Goal: Find specific page/section: Find specific page/section

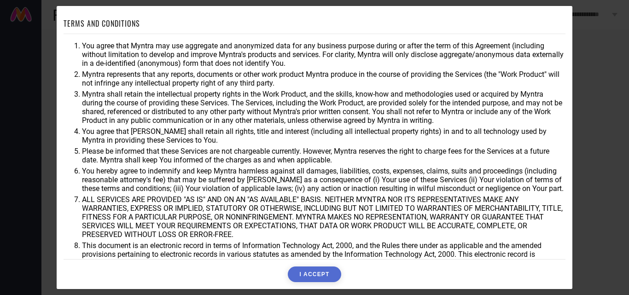
click at [324, 268] on button "I ACCEPT" at bounding box center [314, 275] width 53 height 16
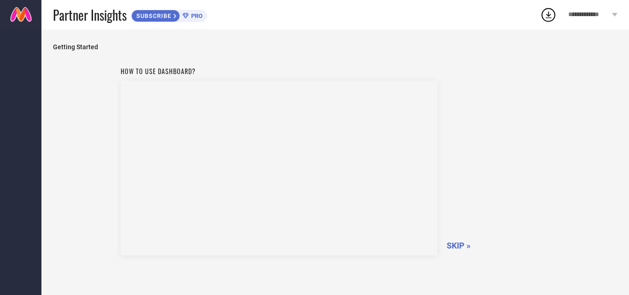
click at [457, 249] on span "SKIP »" at bounding box center [459, 246] width 24 height 10
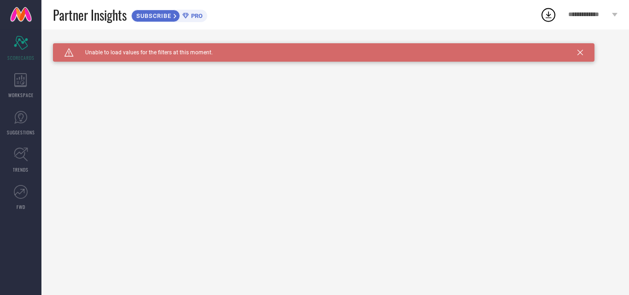
click at [582, 51] on icon at bounding box center [581, 53] width 6 height 6
click at [29, 78] on div "WORKSPACE" at bounding box center [20, 85] width 41 height 37
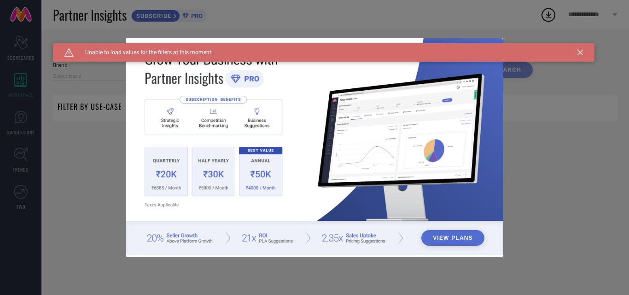
type input "1 STOP FASHION"
type input "All"
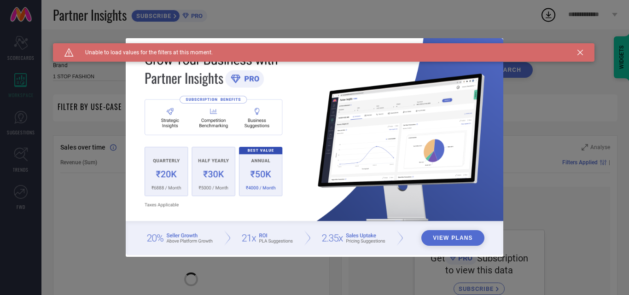
click at [581, 50] on icon at bounding box center [581, 53] width 6 height 6
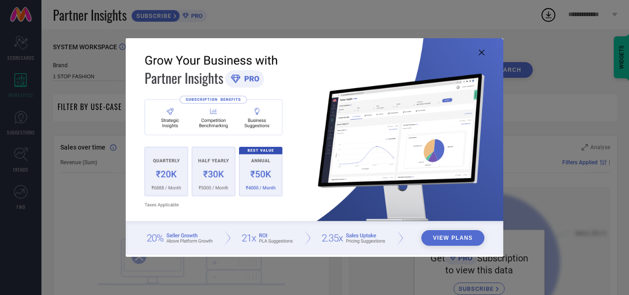
click at [481, 53] on icon at bounding box center [482, 53] width 6 height 6
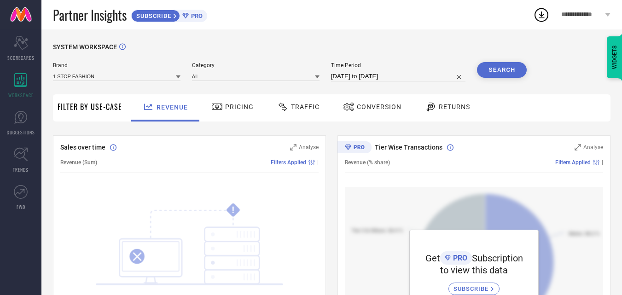
click at [504, 76] on button "Search" at bounding box center [502, 70] width 50 height 16
click at [124, 77] on input at bounding box center [117, 76] width 128 height 10
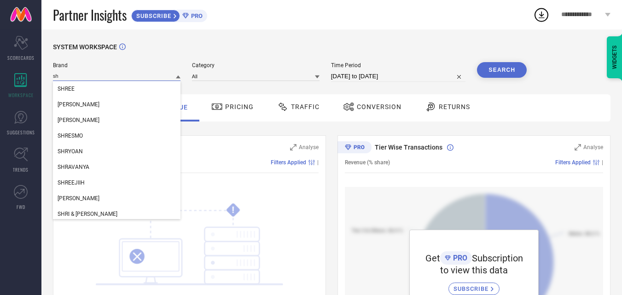
type input "s"
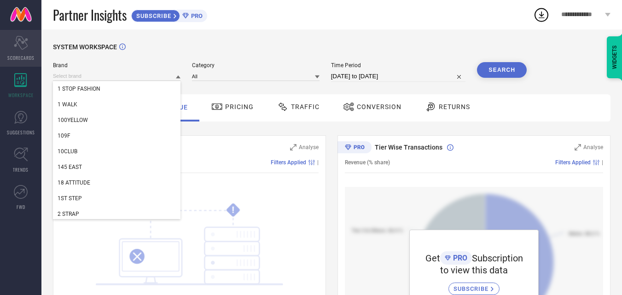
click at [14, 57] on span "SCORECARDS" at bounding box center [20, 57] width 27 height 7
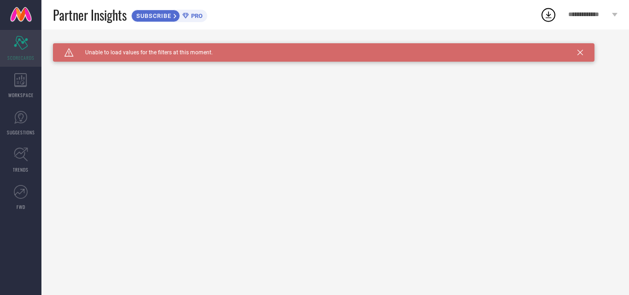
click at [15, 45] on icon at bounding box center [21, 43] width 14 height 14
